Goal: Navigation & Orientation: Find specific page/section

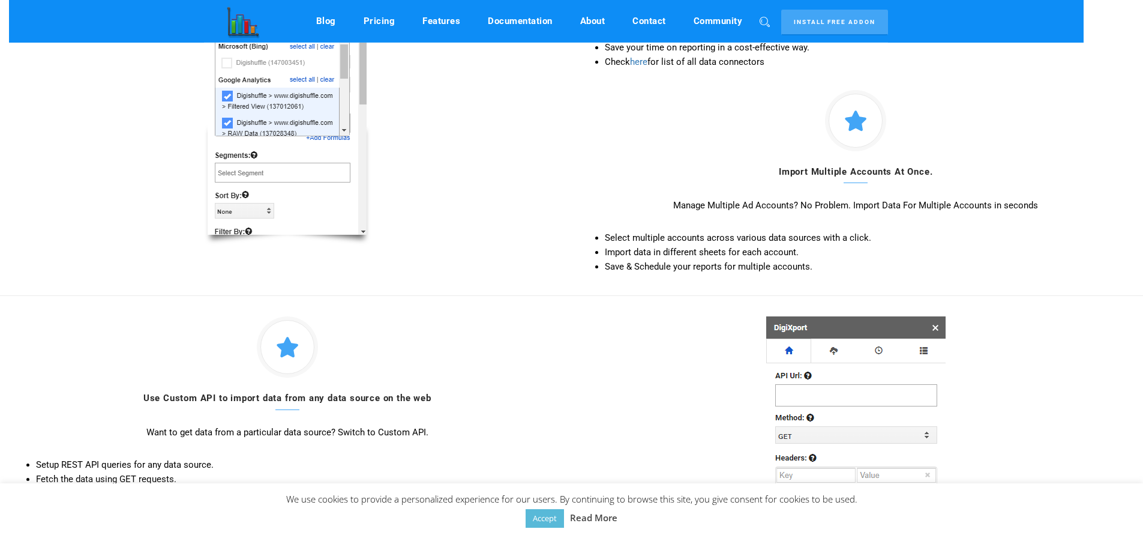
scroll to position [1142, 0]
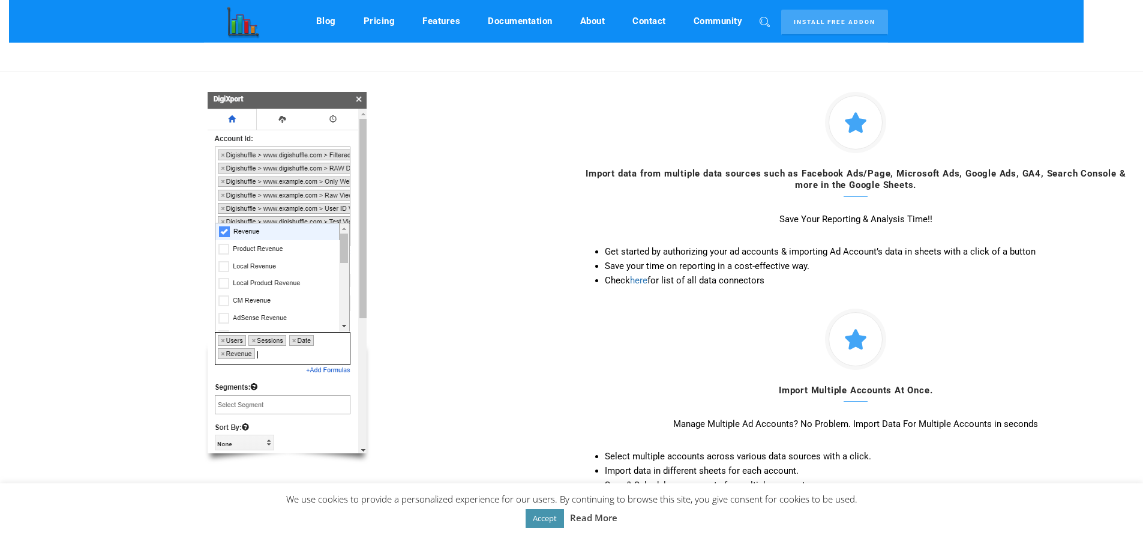
click at [542, 516] on link "Accept" at bounding box center [545, 518] width 38 height 19
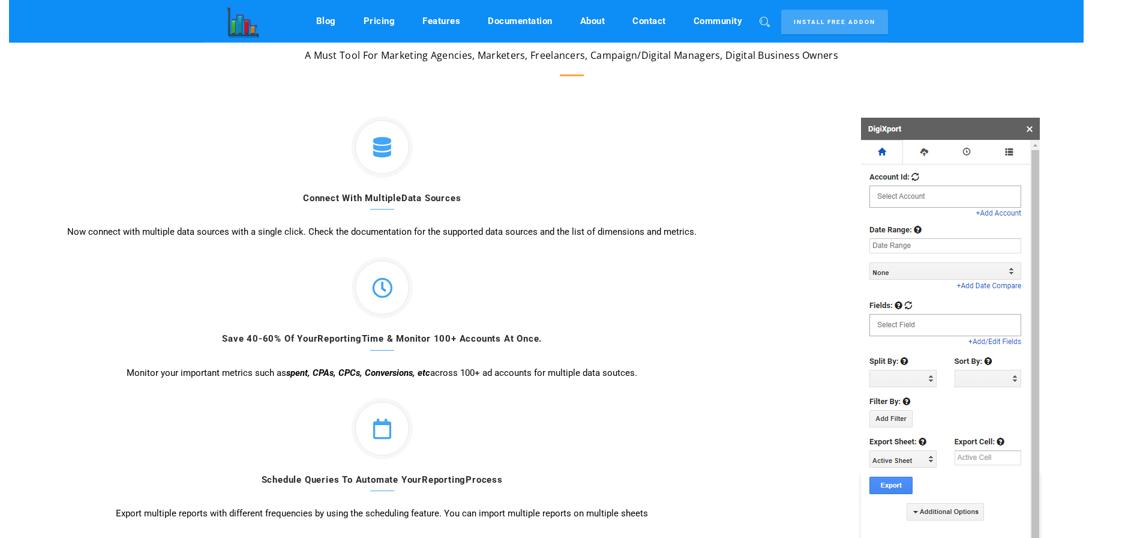
scroll to position [0, 0]
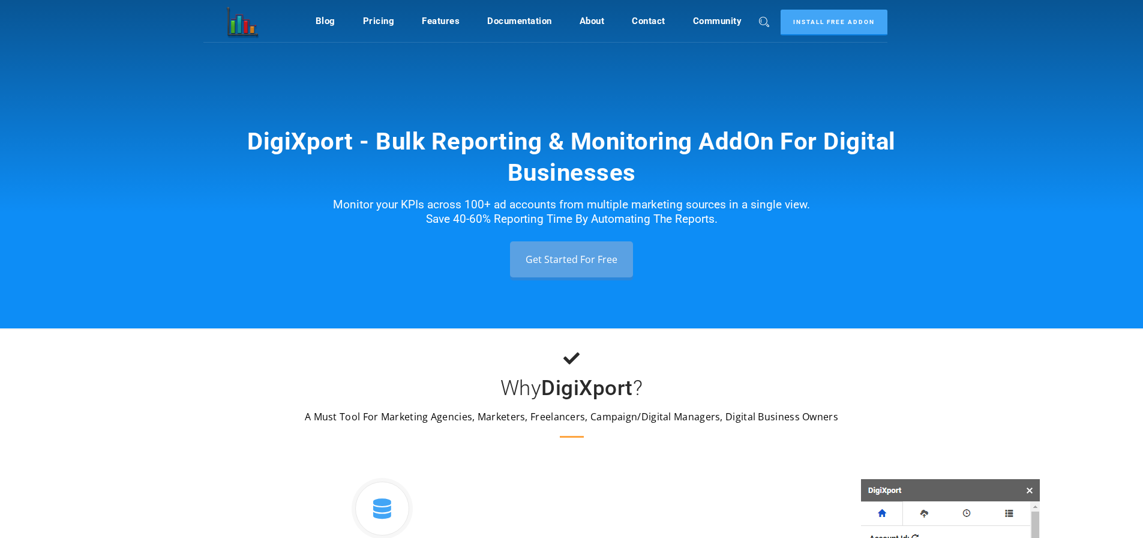
click at [232, 12] on link "Digishuffle" at bounding box center [239, 21] width 72 height 42
click at [829, 37] on nav "Blog Web/Google Analytics Google Ads Pricing Features Documentation About Conta…" at bounding box center [602, 21] width 573 height 42
click at [841, 15] on link "Install Free Addon" at bounding box center [834, 23] width 107 height 26
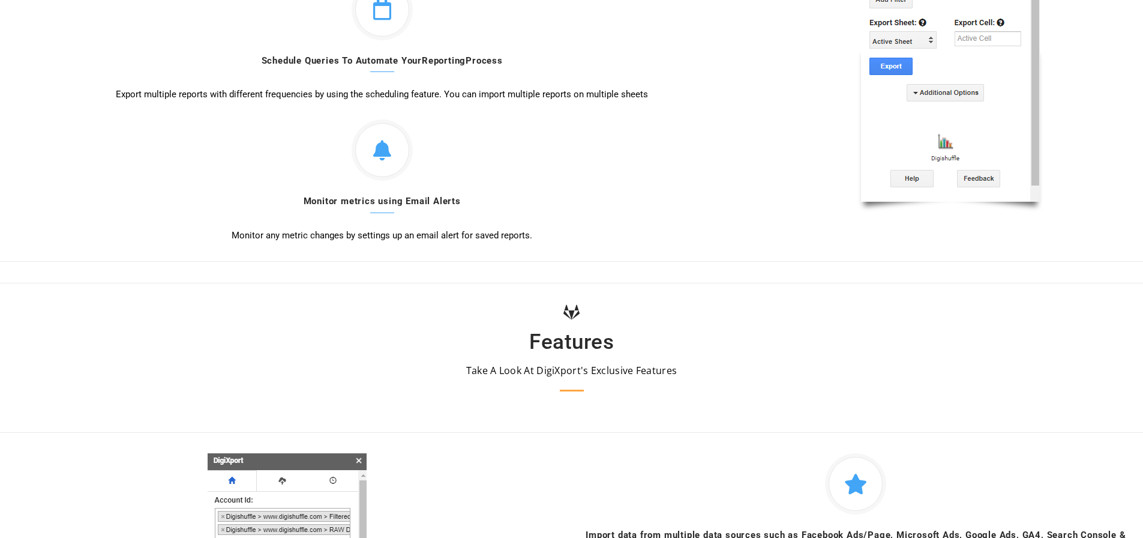
scroll to position [1140, 0]
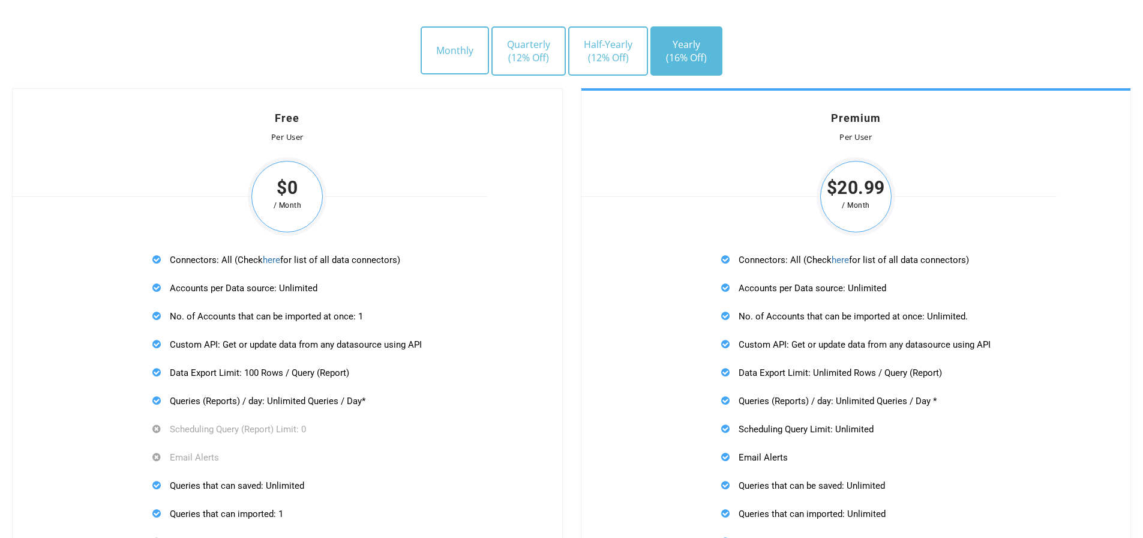
scroll to position [3541, 0]
